Goal: Transaction & Acquisition: Purchase product/service

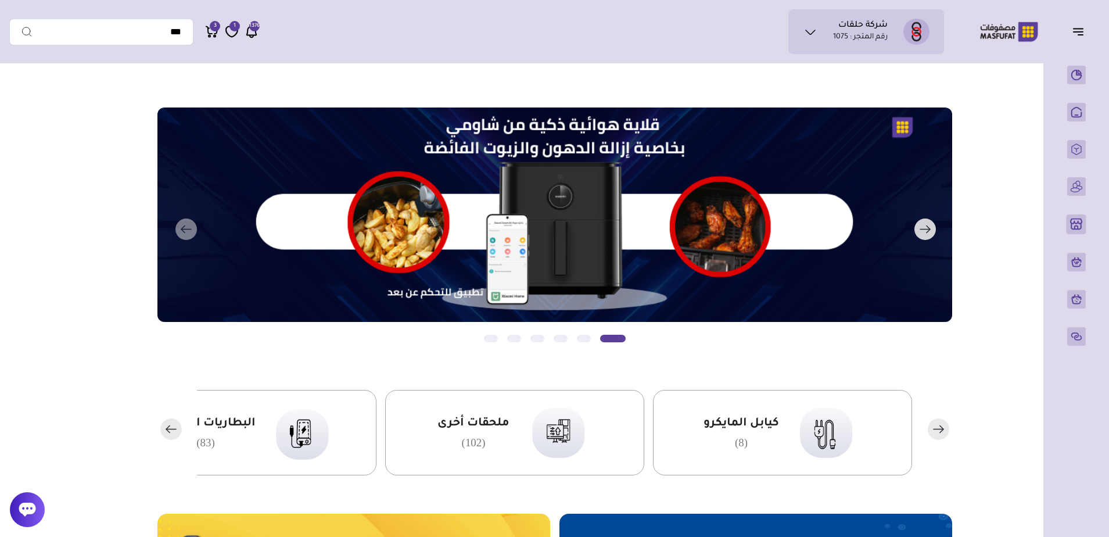
click at [382, 142] on button "التالي" at bounding box center [538, 229] width 795 height 244
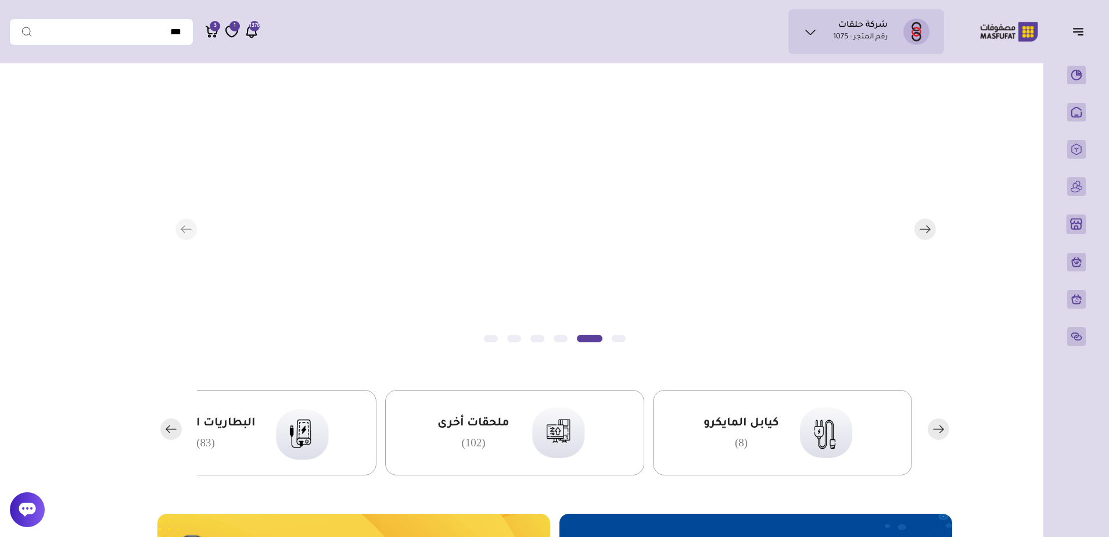
click at [382, 142] on button "التالي" at bounding box center [538, 229] width 795 height 244
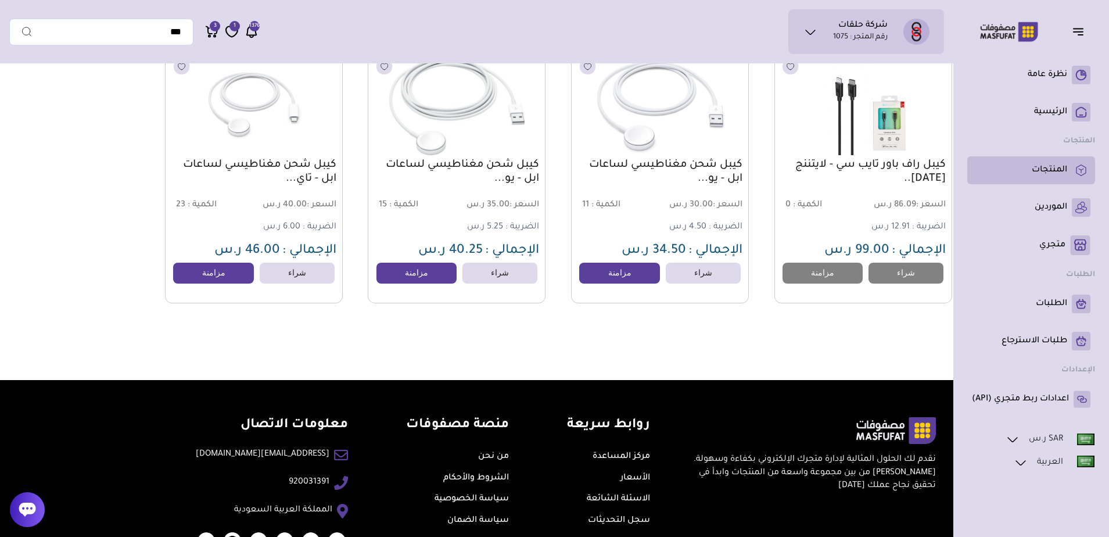
scroll to position [1680, 0]
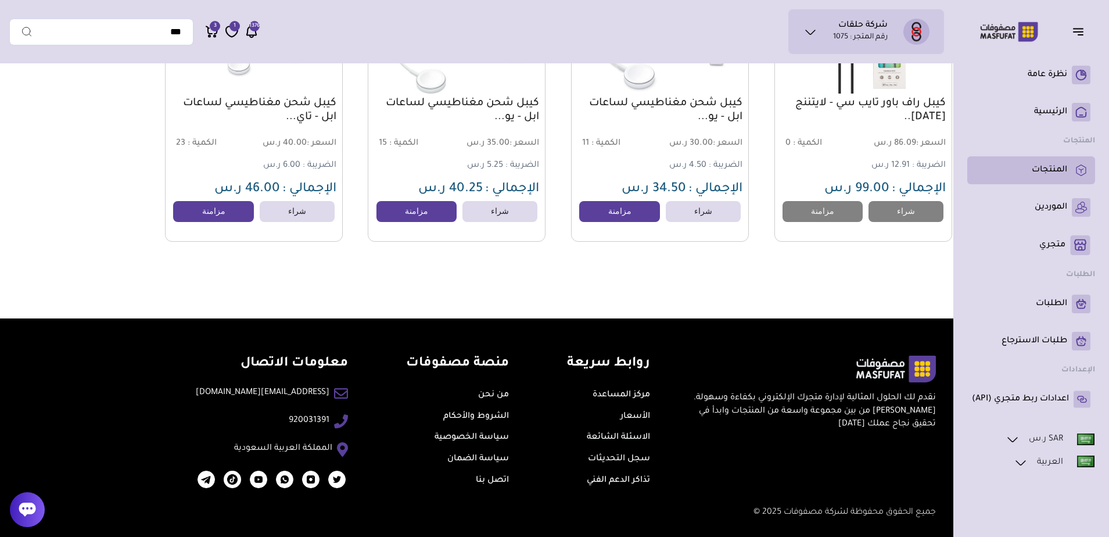
click at [1056, 174] on p "المنتجات" at bounding box center [1049, 170] width 35 height 12
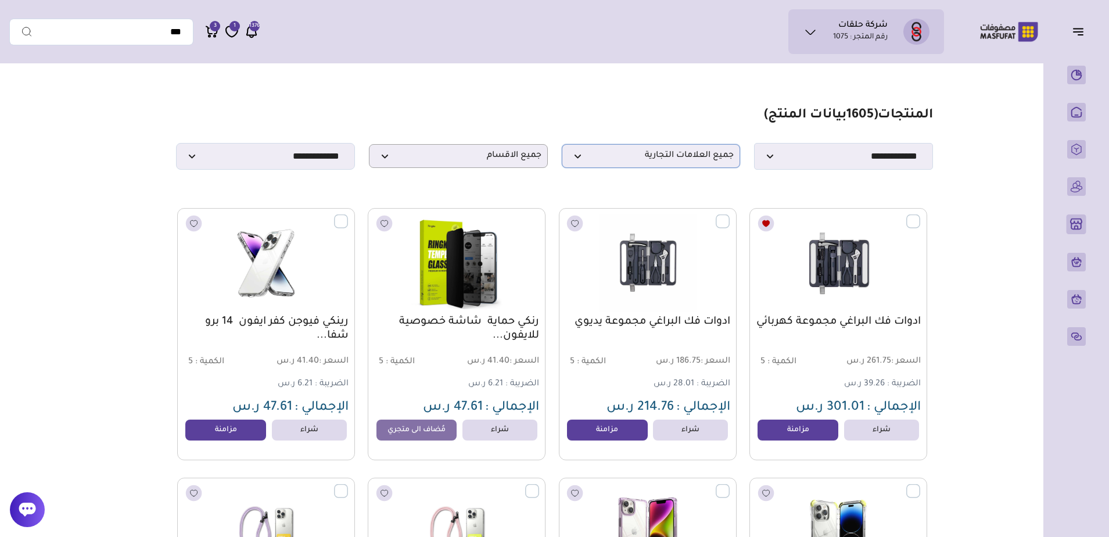
click at [617, 167] on p "جميع العلامات التجارية" at bounding box center [651, 156] width 179 height 24
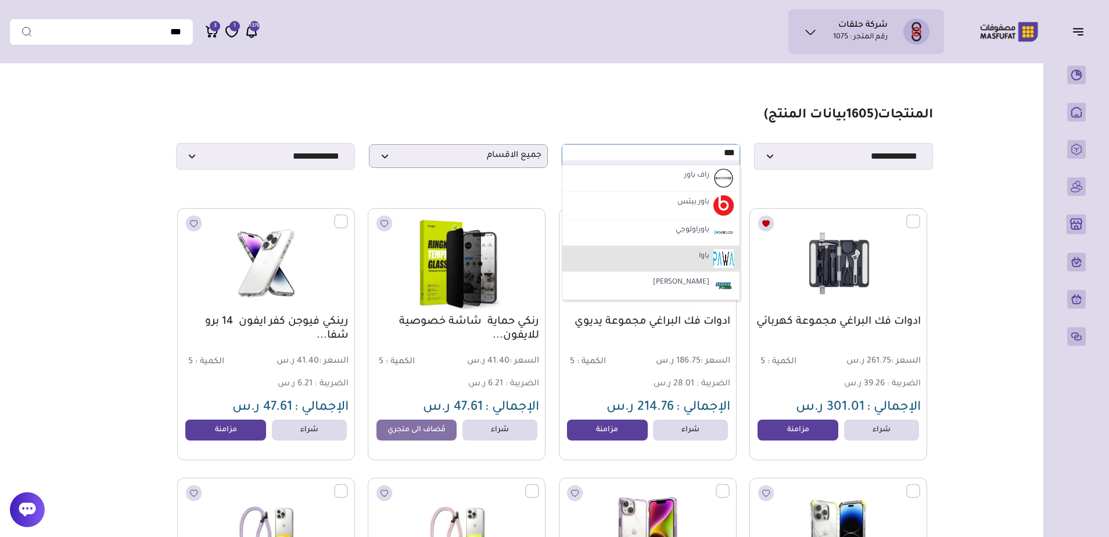
type input "***"
click at [677, 256] on li "باوا" at bounding box center [651, 259] width 178 height 26
select select "**"
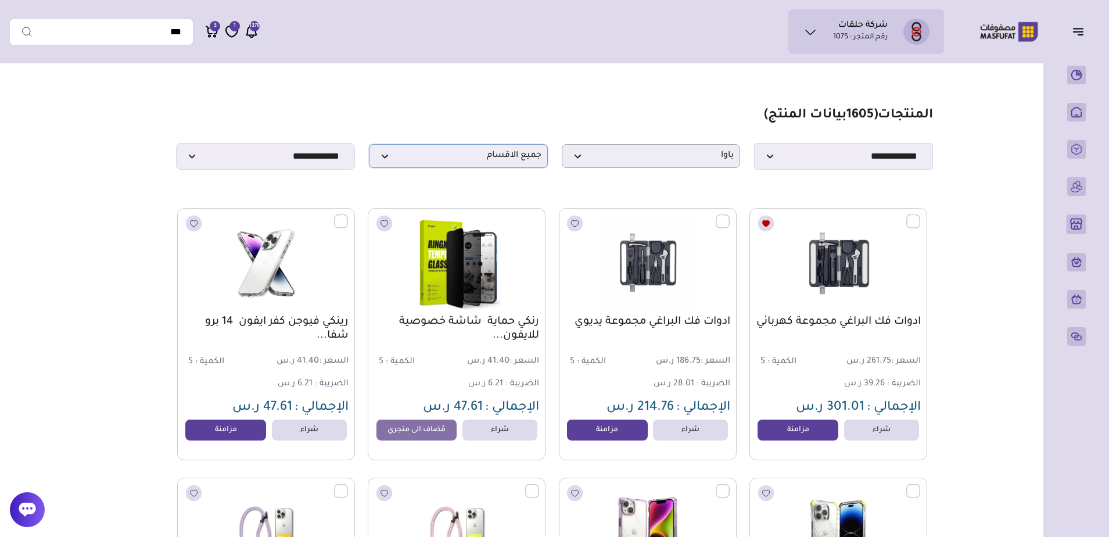
click at [444, 161] on span "جميع الاقسام" at bounding box center [458, 155] width 166 height 11
type input "*"
click at [499, 180] on label "الشواحن و الأسلاك" at bounding box center [458, 175] width 178 height 21
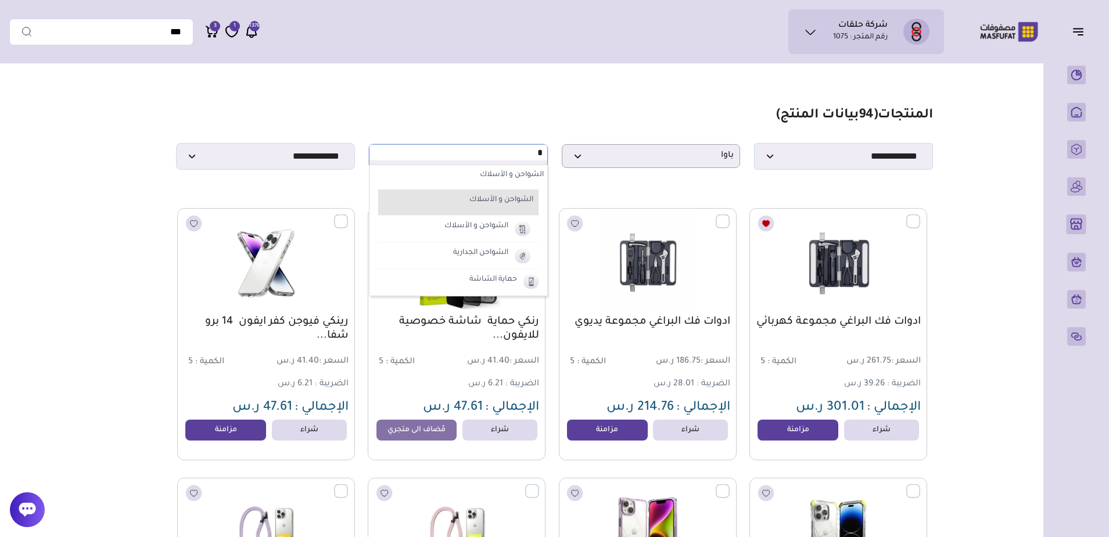
click at [507, 202] on label "الشواحن و الأسلاك" at bounding box center [463, 200] width 144 height 15
select select "*"
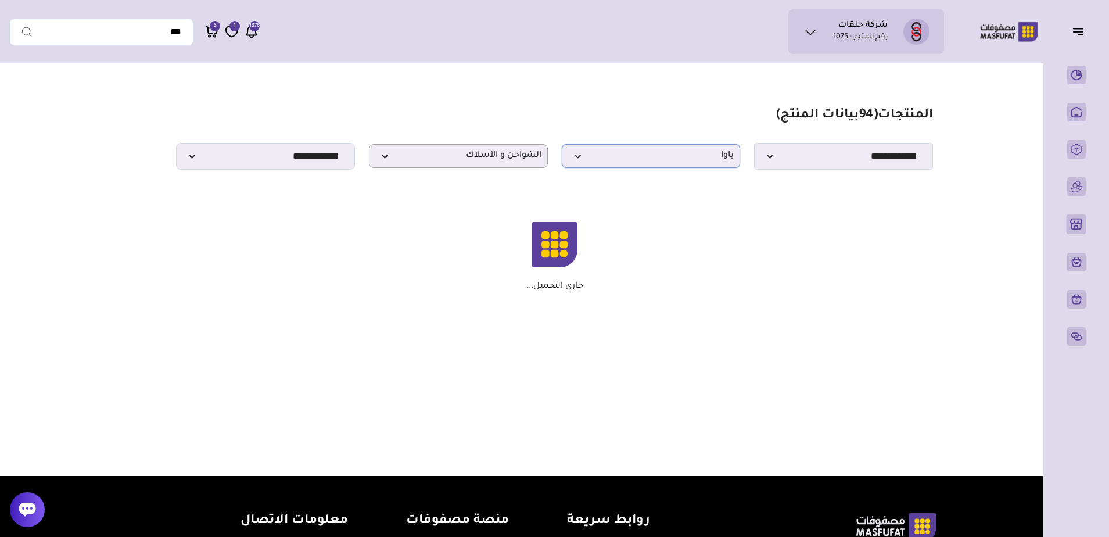
click at [626, 153] on p "باوا" at bounding box center [651, 156] width 179 height 24
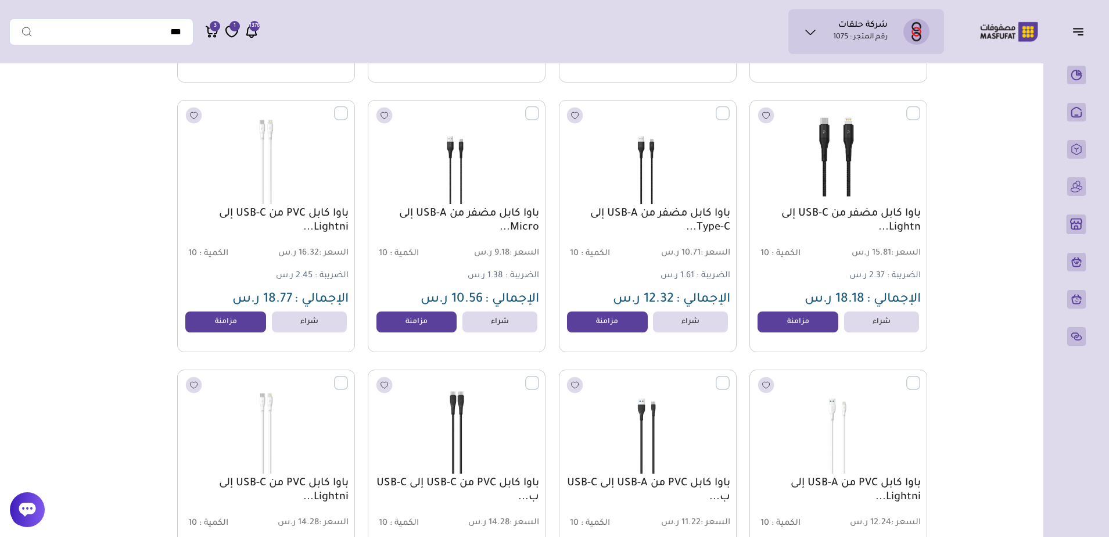
scroll to position [3015, 0]
